Goal: Task Accomplishment & Management: Use online tool/utility

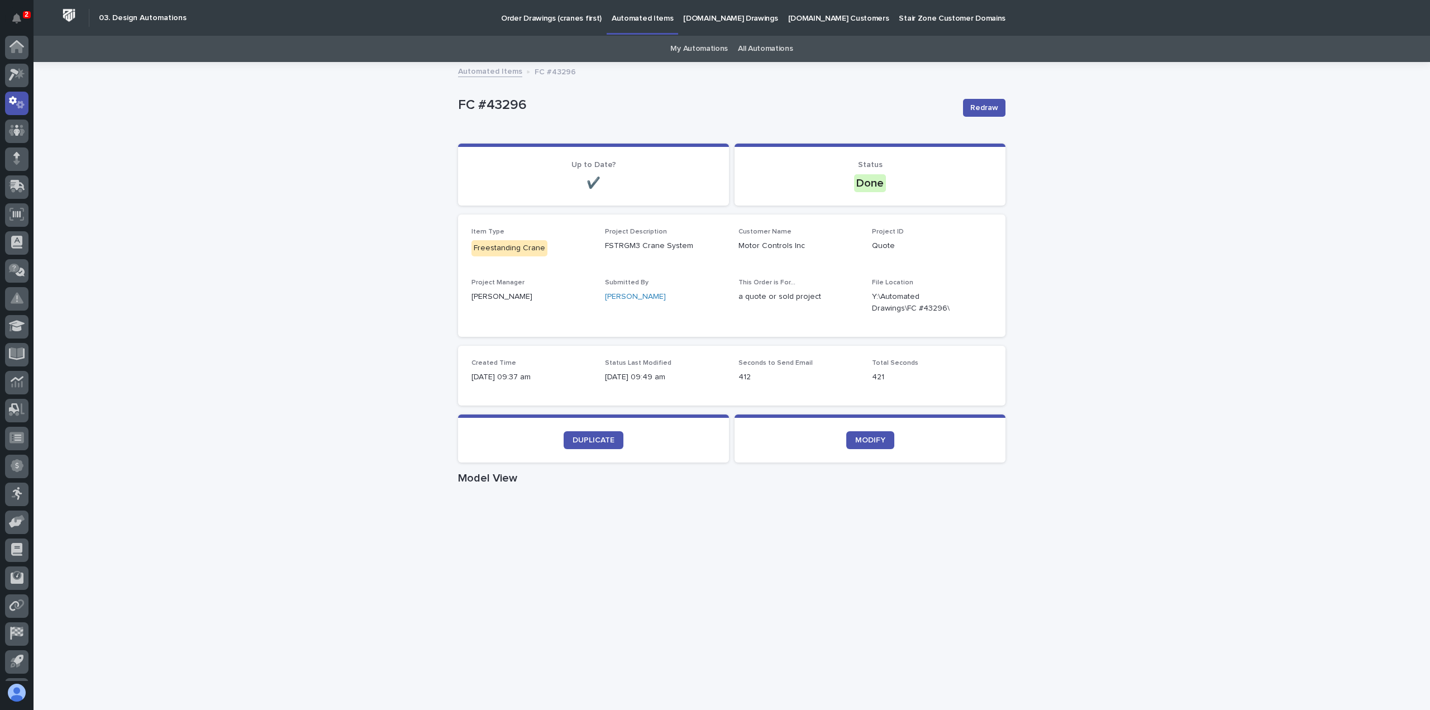
scroll to position [25, 0]
click at [572, 435] on link "DUPLICATE" at bounding box center [594, 440] width 60 height 18
